Goal: Task Accomplishment & Management: Manage account settings

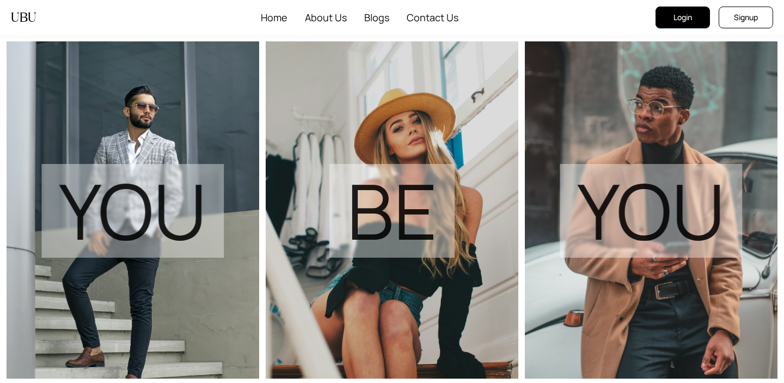
click at [695, 20] on button "Login" at bounding box center [682, 18] width 54 height 22
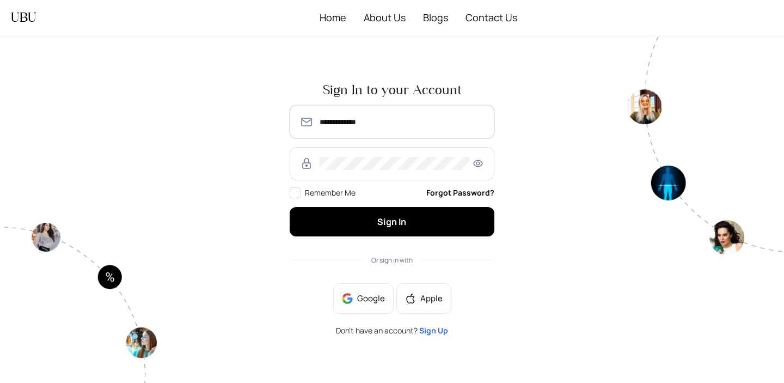
click at [322, 127] on input "**********" at bounding box center [401, 121] width 165 height 13
click at [392, 120] on input "**********" at bounding box center [401, 121] width 165 height 13
type input "**********"
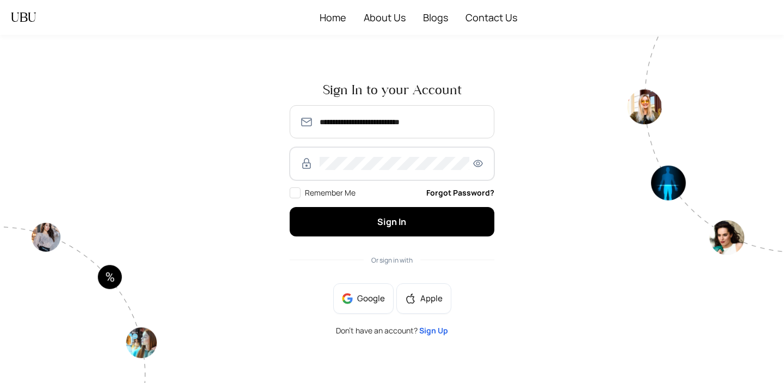
click at [478, 163] on icon "eye" at bounding box center [478, 163] width 10 height 7
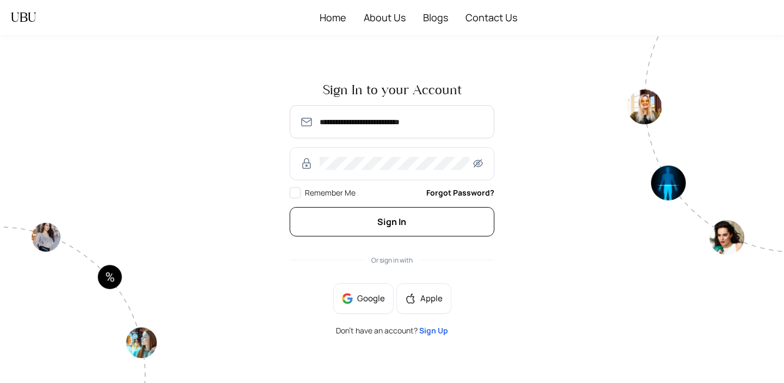
click at [343, 221] on button "Sign In" at bounding box center [392, 221] width 205 height 29
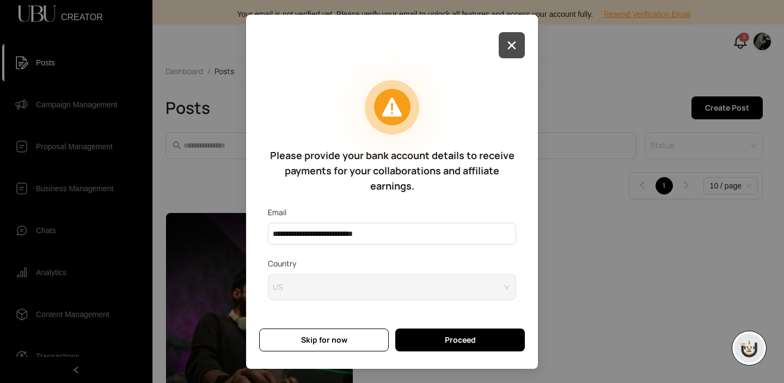
click at [518, 41] on button "button" at bounding box center [512, 45] width 26 height 26
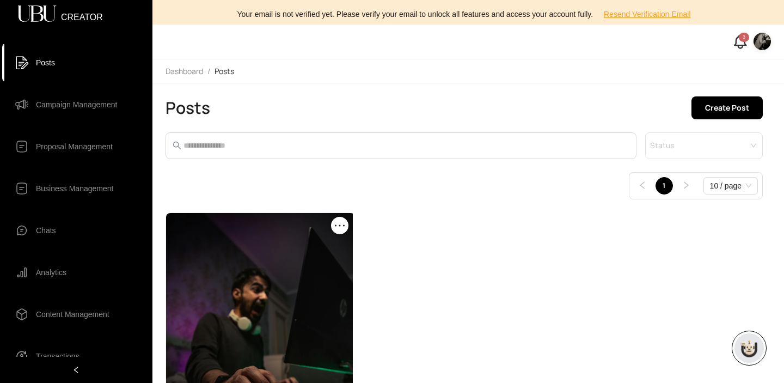
click at [764, 44] on img at bounding box center [761, 41] width 17 height 17
click at [709, 101] on span "Logout" at bounding box center [729, 98] width 66 height 12
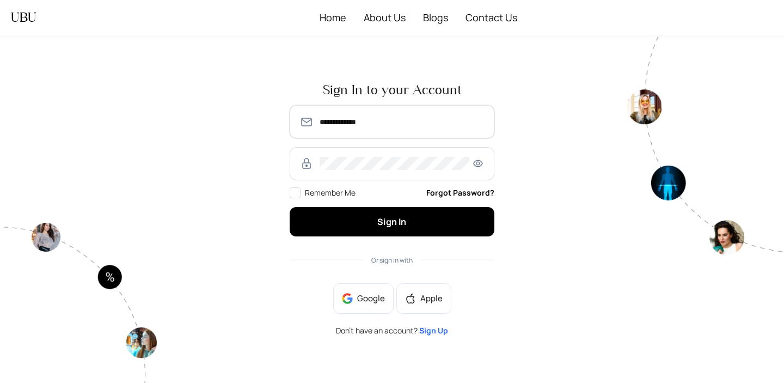
click at [322, 125] on input "**********" at bounding box center [401, 121] width 165 height 13
click at [395, 119] on input "**********" at bounding box center [401, 121] width 165 height 13
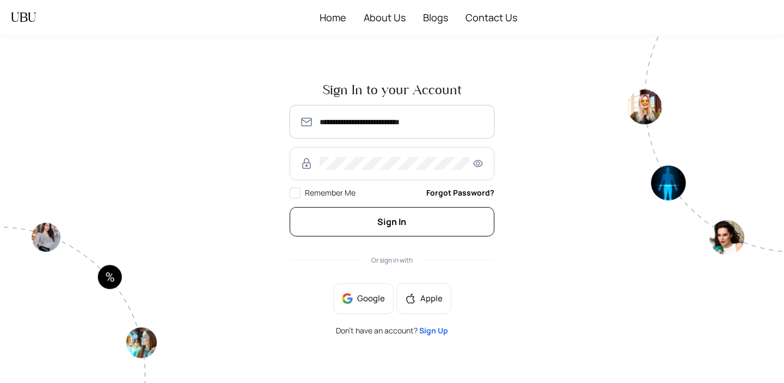
type input "**********"
click at [423, 217] on button "Sign In" at bounding box center [392, 221] width 205 height 29
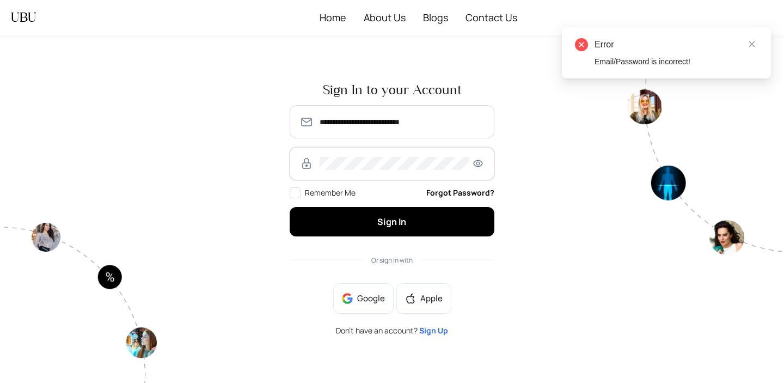
click at [475, 159] on icon "eye" at bounding box center [477, 163] width 13 height 10
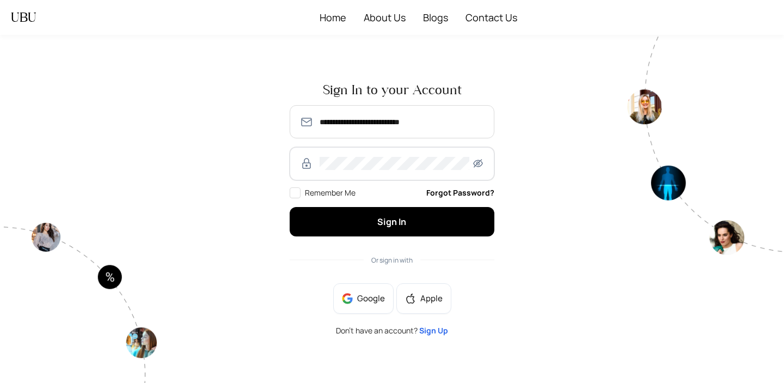
click at [290, 207] on button "Sign In" at bounding box center [392, 221] width 205 height 29
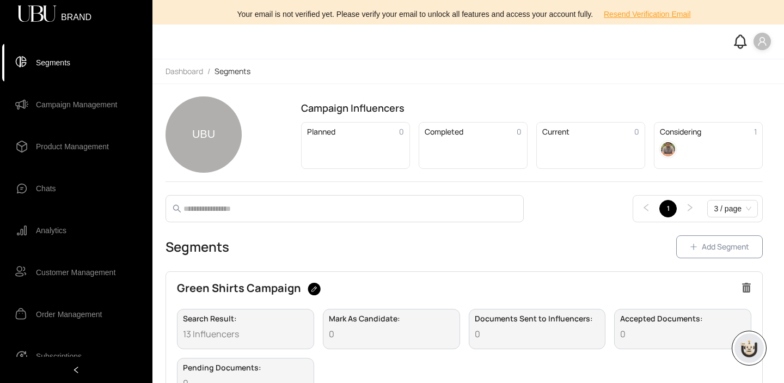
click at [697, 243] on span "button" at bounding box center [694, 247] width 8 height 8
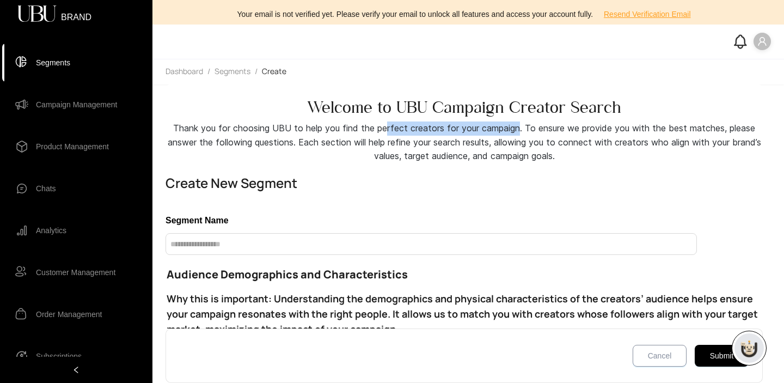
drag, startPoint x: 387, startPoint y: 124, endPoint x: 524, endPoint y: 133, distance: 137.5
click at [524, 133] on div "Thank you for choosing UBU to help you find the perfect creators for your campa…" at bounding box center [463, 142] width 597 height 42
click at [554, 132] on div "Thank you for choosing UBU to help you find the perfect creators for your campa…" at bounding box center [463, 142] width 597 height 42
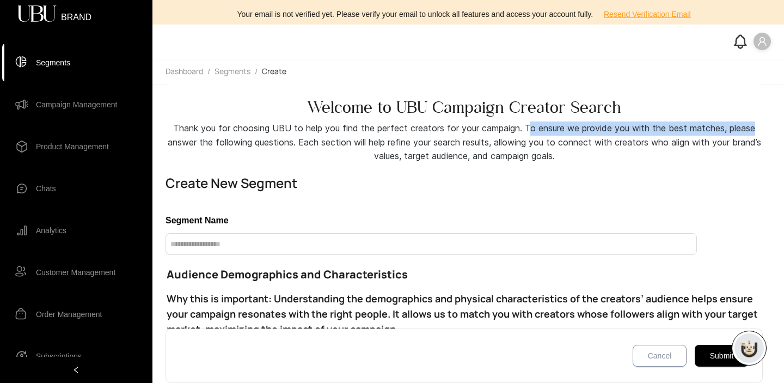
drag, startPoint x: 531, startPoint y: 127, endPoint x: 760, endPoint y: 125, distance: 229.1
click at [760, 125] on div "Thank you for choosing UBU to help you find the perfect creators for your campa…" at bounding box center [463, 142] width 597 height 42
click at [759, 125] on div "Thank you for choosing UBU to help you find the perfect creators for your campa…" at bounding box center [463, 142] width 597 height 42
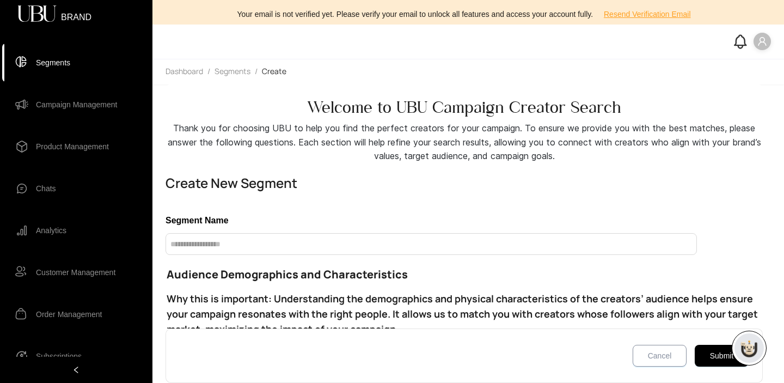
click at [477, 106] on h2 "Welcome to UBU Campaign Creator Search" at bounding box center [463, 107] width 597 height 20
click at [607, 104] on h2 "Welcome to UBU Campaign Creator Search" at bounding box center [463, 107] width 597 height 20
click at [555, 228] on div "Segment Name" at bounding box center [463, 233] width 597 height 41
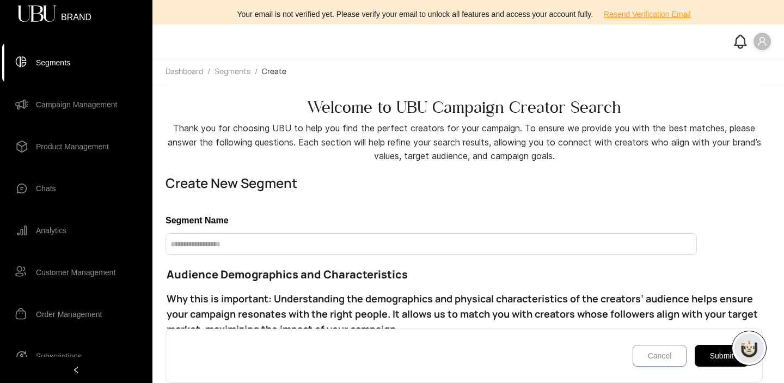
click at [613, 153] on div "Thank you for choosing UBU to help you find the perfect creators for your campa…" at bounding box center [463, 142] width 597 height 42
click at [226, 72] on link "Segments" at bounding box center [232, 72] width 40 height 12
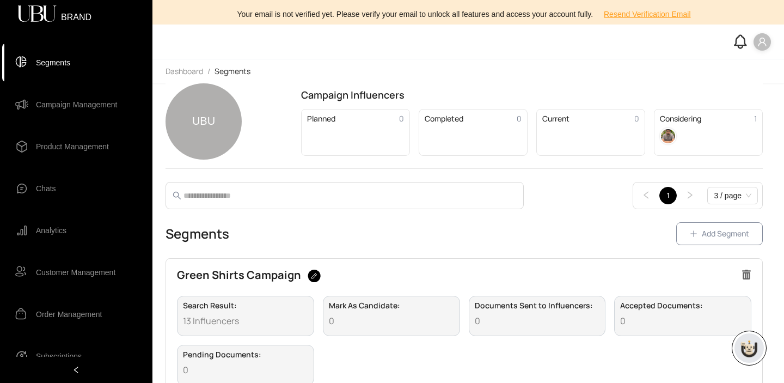
click at [726, 231] on span "Add Segment" at bounding box center [725, 233] width 47 height 12
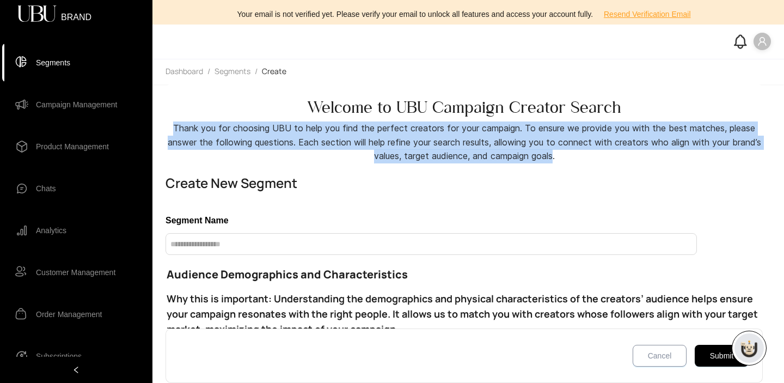
drag, startPoint x: 559, startPoint y: 155, endPoint x: 179, endPoint y: 127, distance: 381.9
click at [177, 128] on div "Thank you for choosing UBU to help you find the perfect creators for your campa…" at bounding box center [463, 142] width 597 height 42
click at [245, 68] on link "Segments" at bounding box center [232, 72] width 40 height 12
